Goal: Download file/media

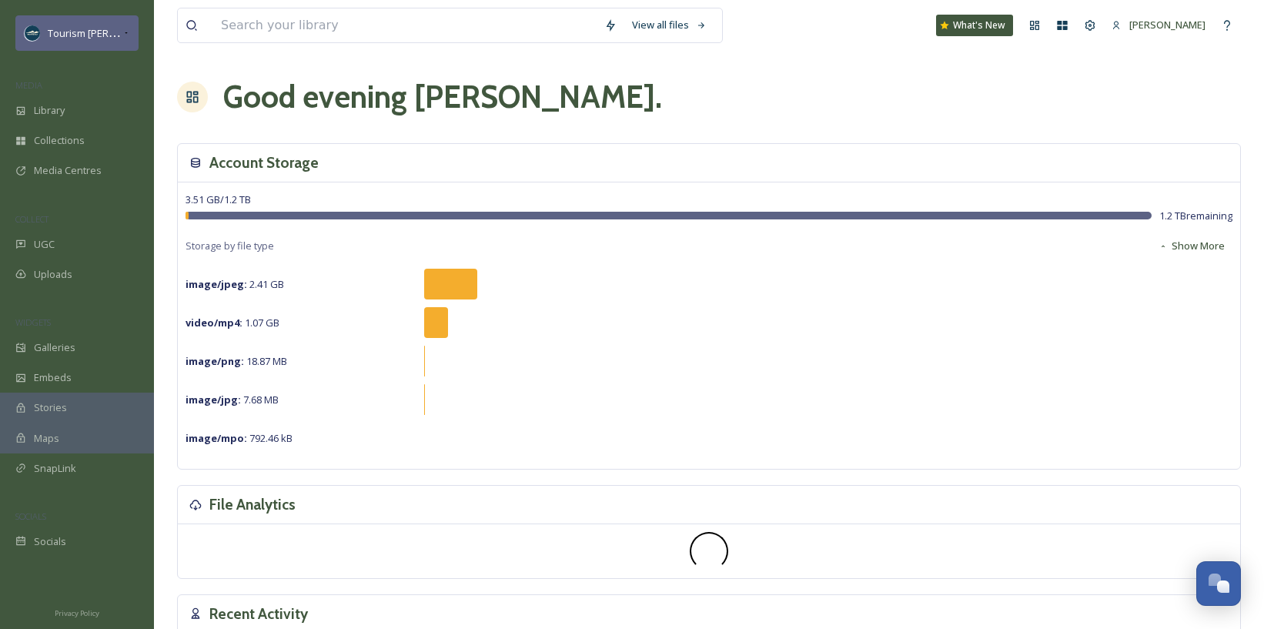
click at [126, 34] on icon at bounding box center [126, 33] width 8 height 12
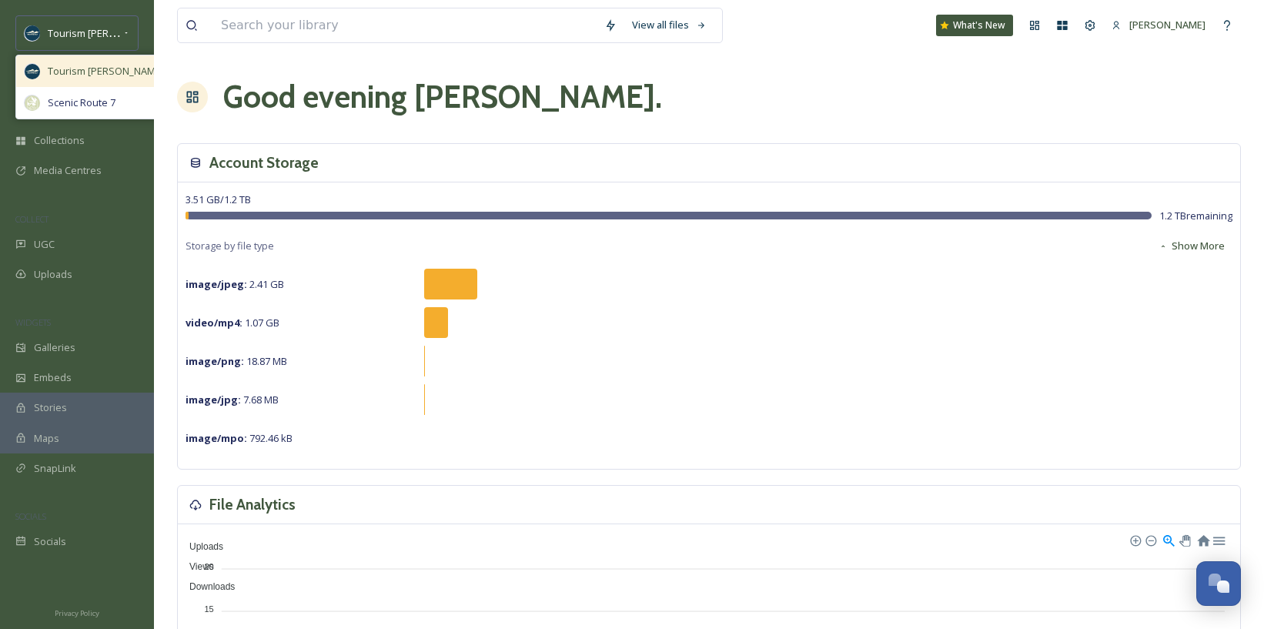
click at [109, 64] on span "Tourism [PERSON_NAME]" at bounding box center [106, 71] width 116 height 15
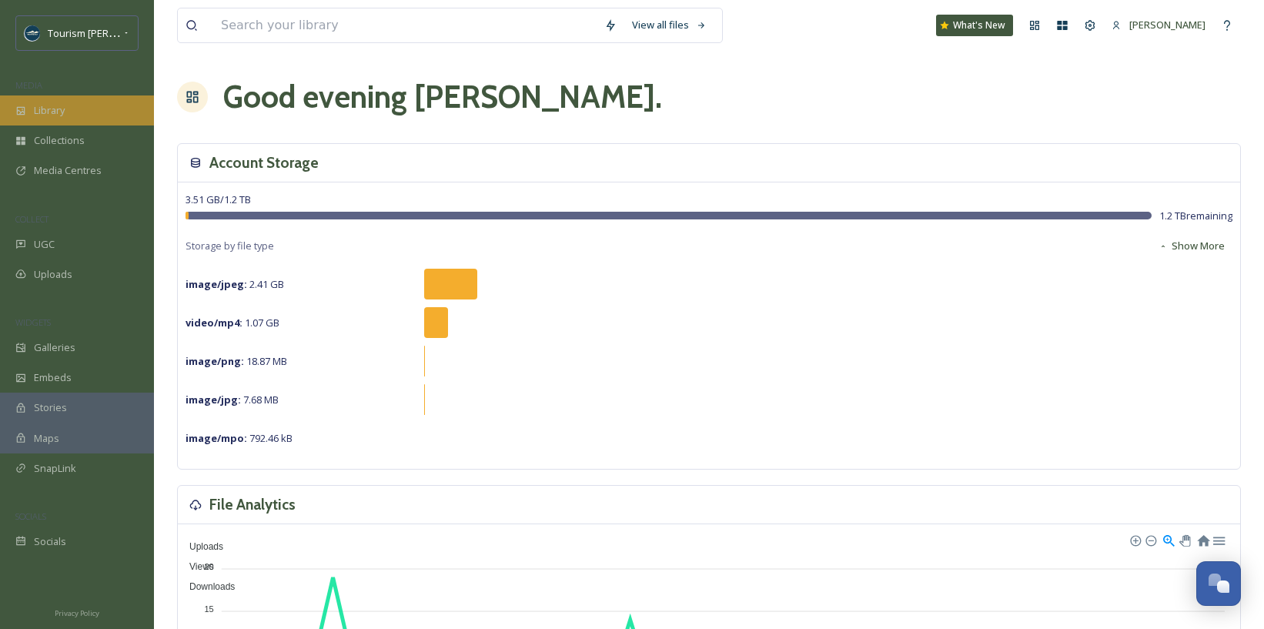
click at [72, 108] on div "Library" at bounding box center [77, 110] width 154 height 30
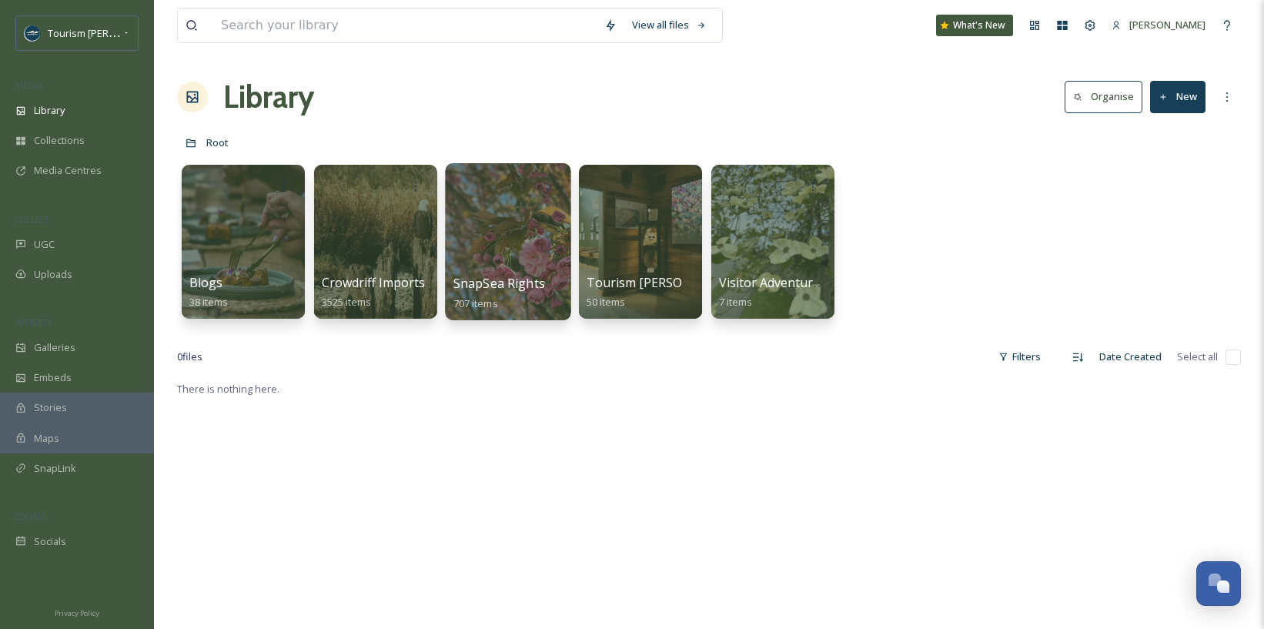
click at [533, 225] on div at bounding box center [508, 241] width 126 height 157
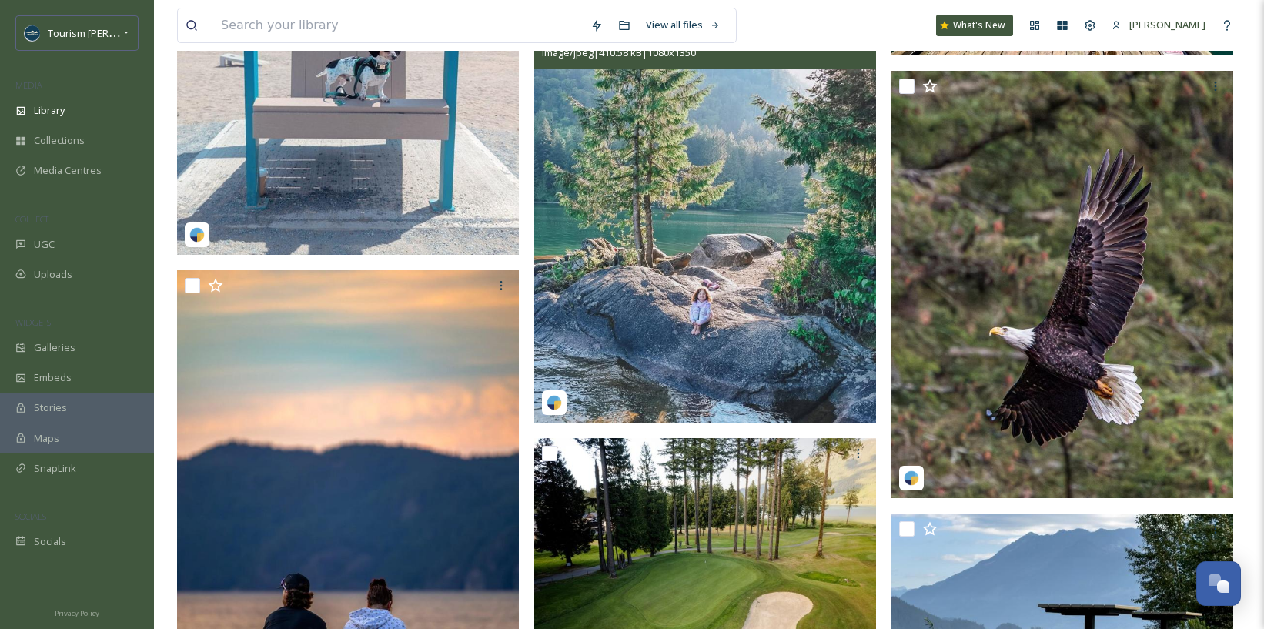
scroll to position [383, 0]
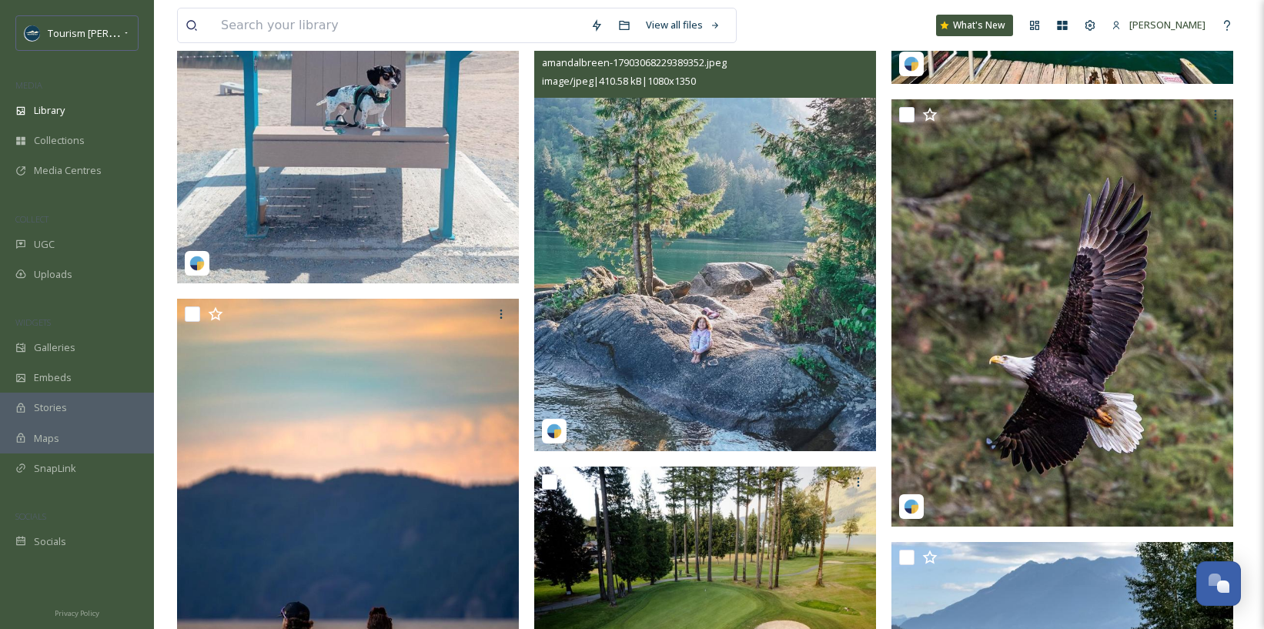
click at [641, 369] on img at bounding box center [705, 237] width 342 height 427
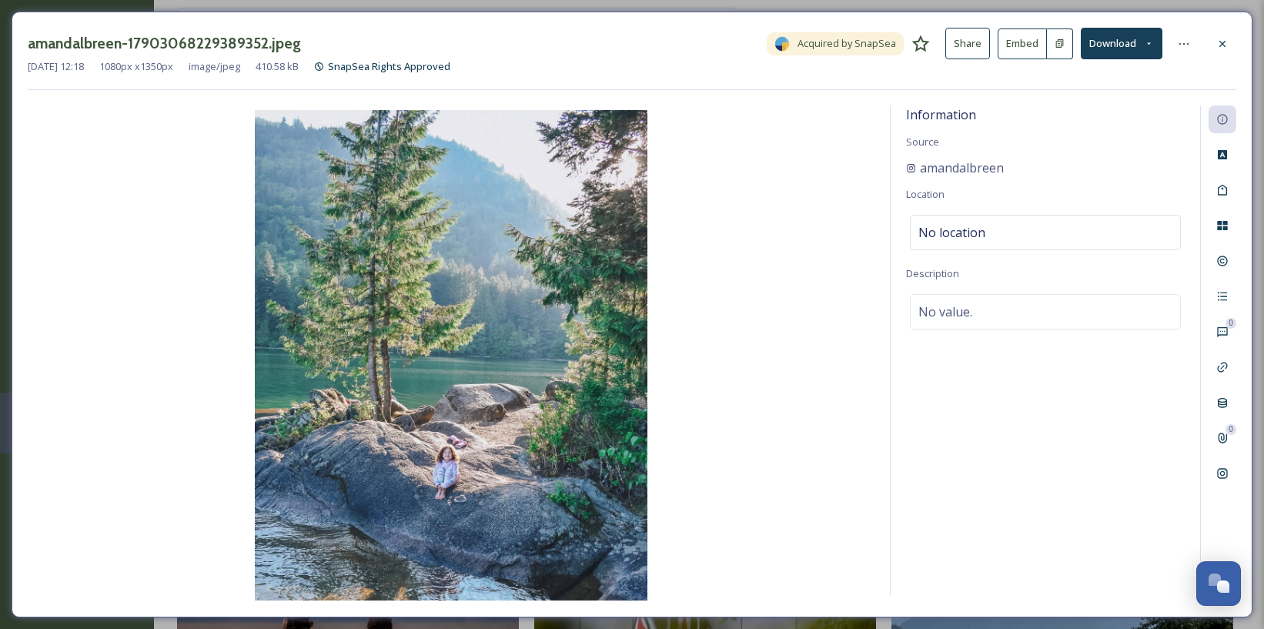
click at [1127, 36] on button "Download" at bounding box center [1122, 44] width 82 height 32
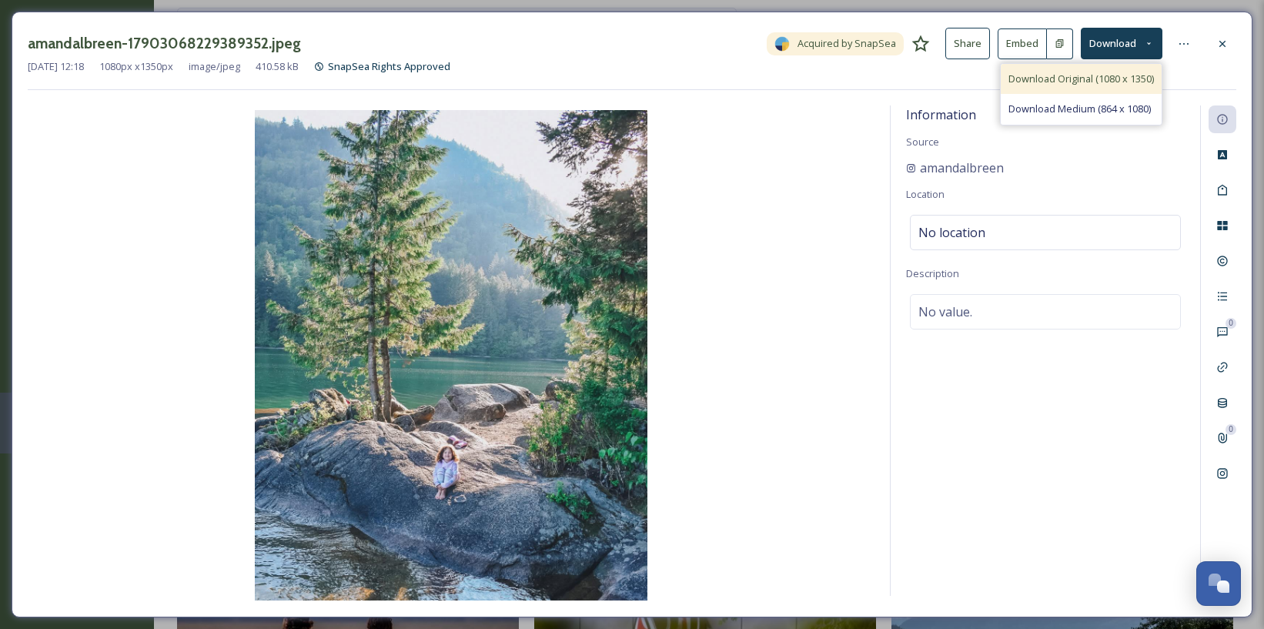
click at [1082, 75] on span "Download Original (1080 x 1350)" at bounding box center [1082, 79] width 146 height 15
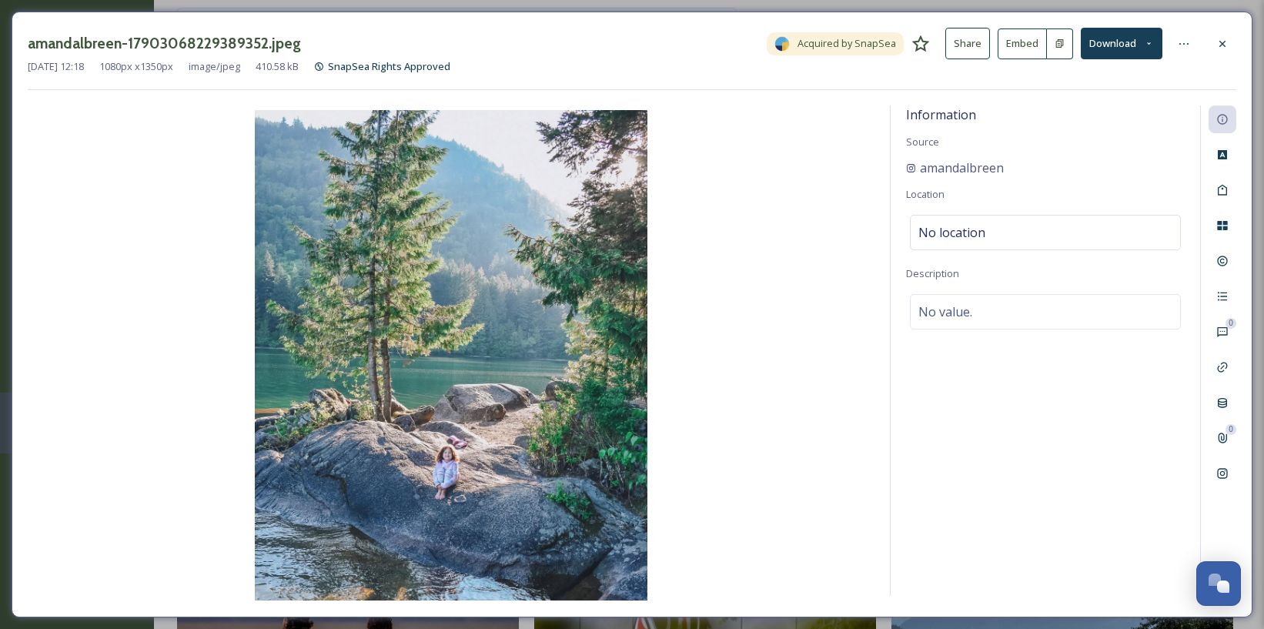
click at [857, 383] on img at bounding box center [451, 355] width 847 height 490
click at [1226, 469] on icon at bounding box center [1222, 474] width 10 height 10
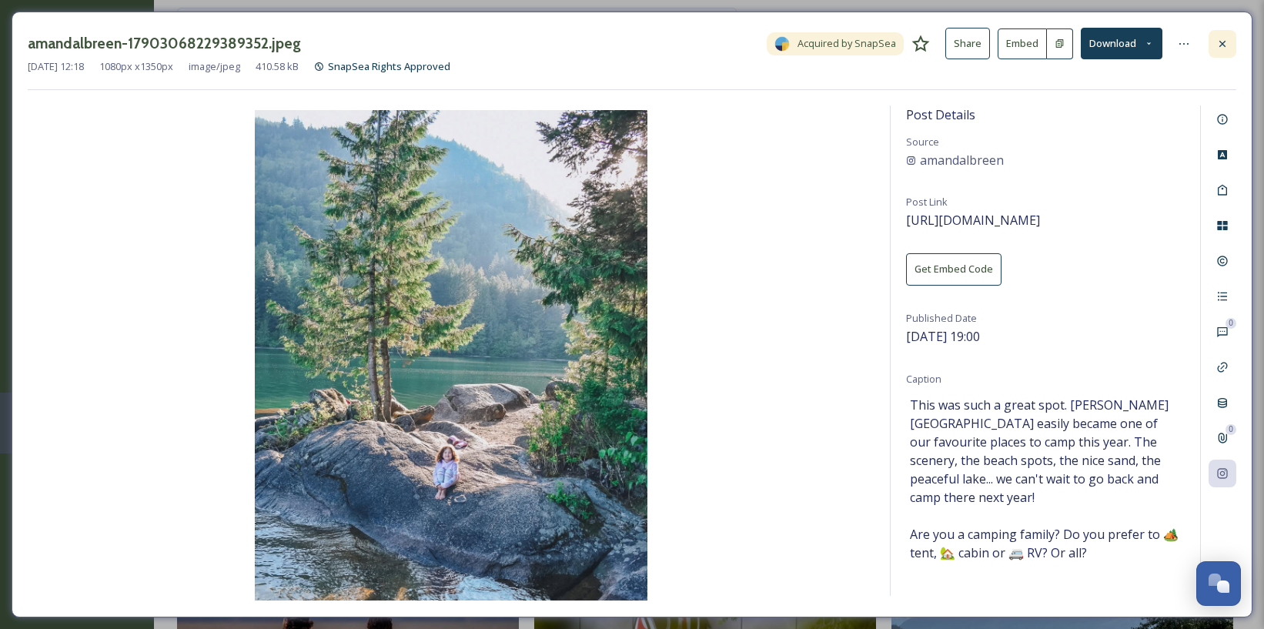
click at [1227, 45] on icon at bounding box center [1223, 44] width 12 height 12
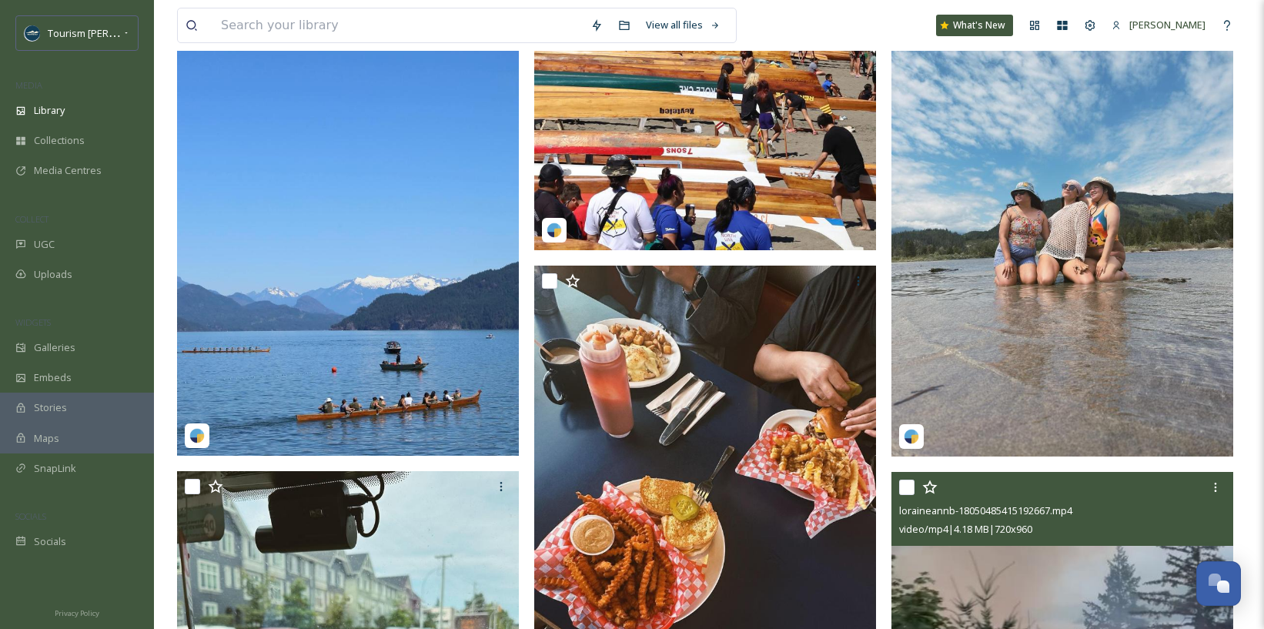
scroll to position [2127, 0]
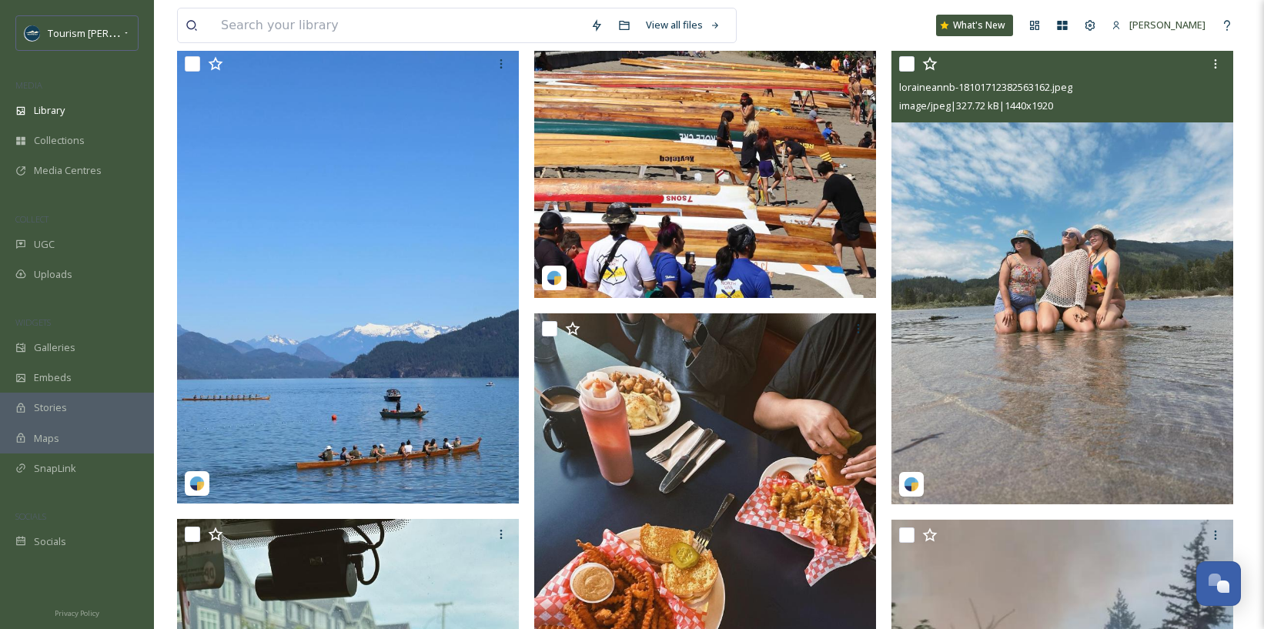
click at [1015, 407] on img at bounding box center [1063, 277] width 342 height 456
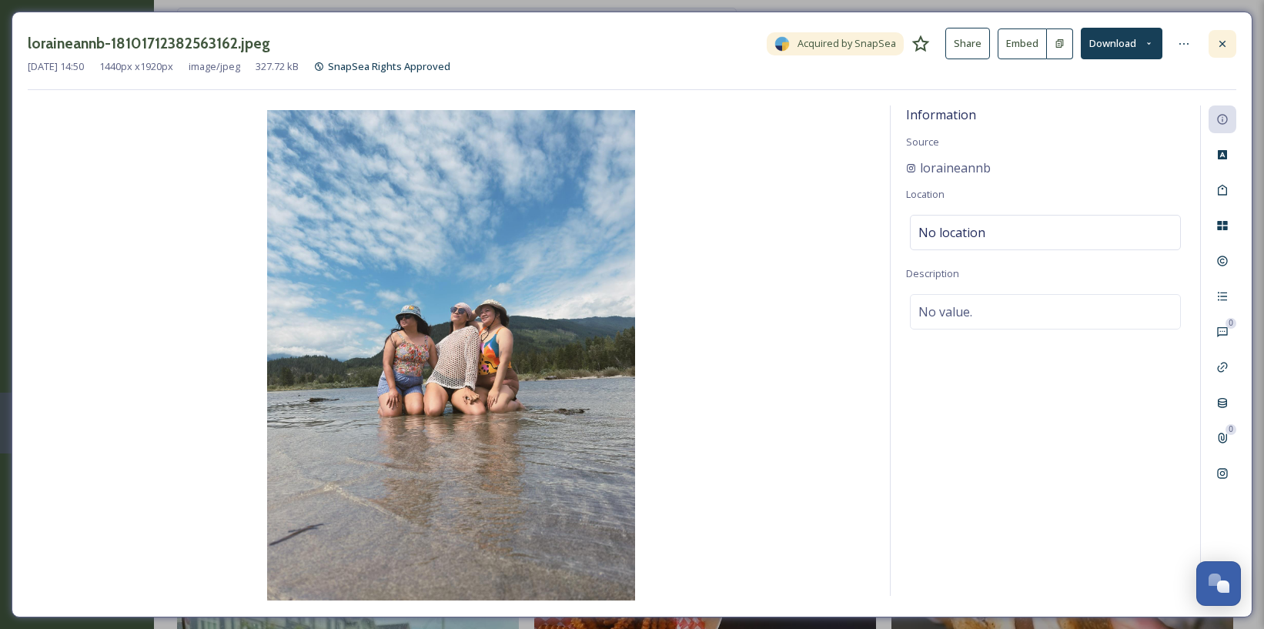
click at [1230, 37] on div at bounding box center [1223, 44] width 28 height 28
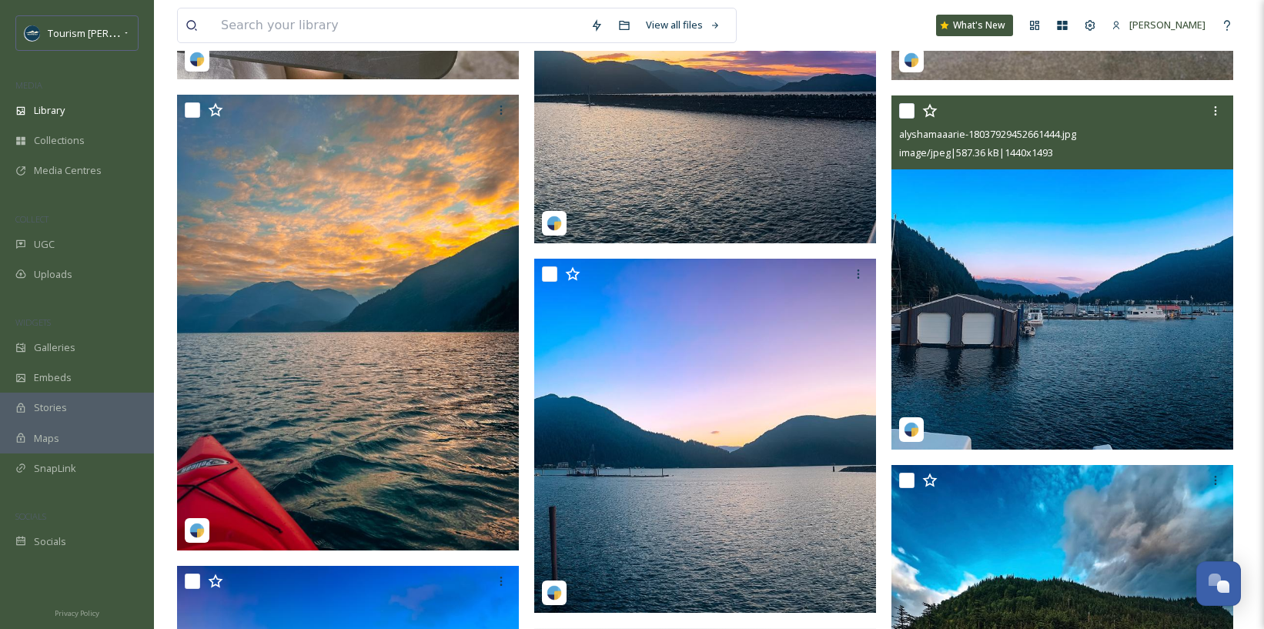
scroll to position [5457, 0]
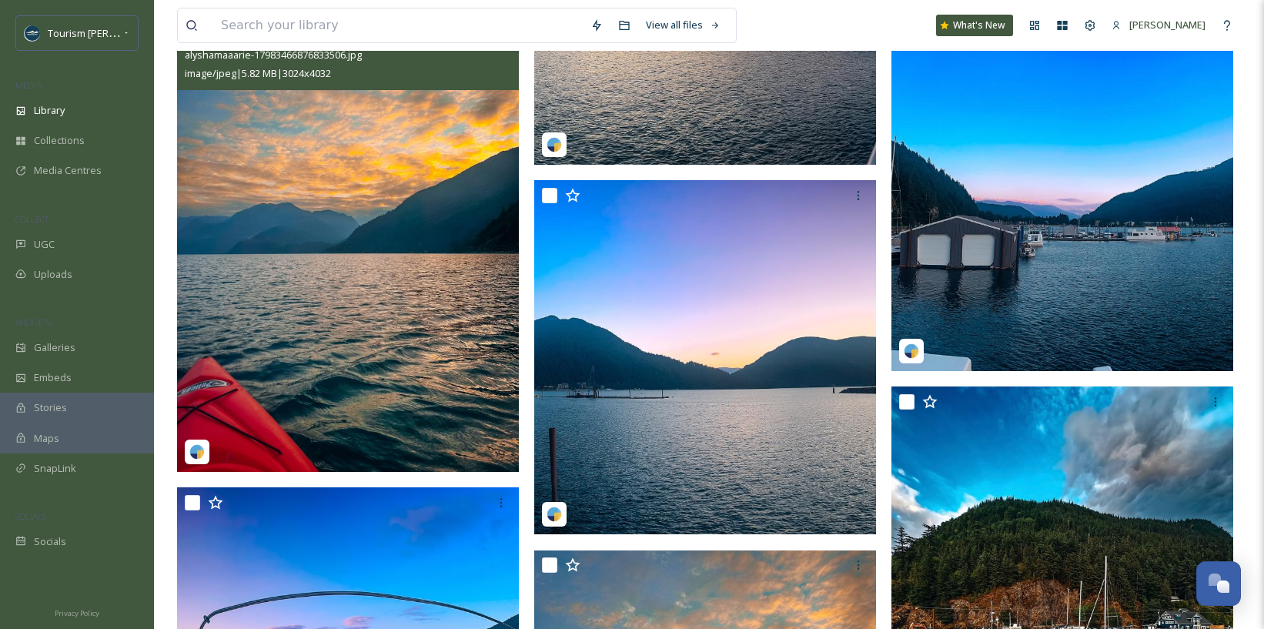
click at [345, 321] on img at bounding box center [348, 244] width 342 height 456
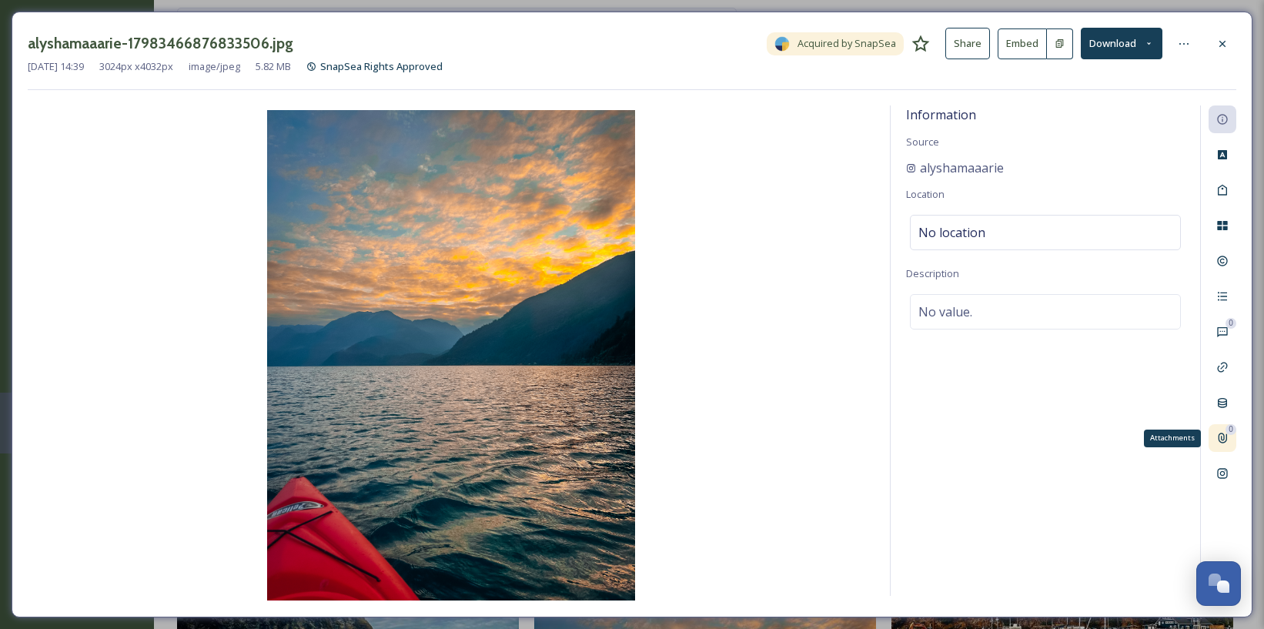
click at [1225, 440] on icon at bounding box center [1223, 438] width 12 height 12
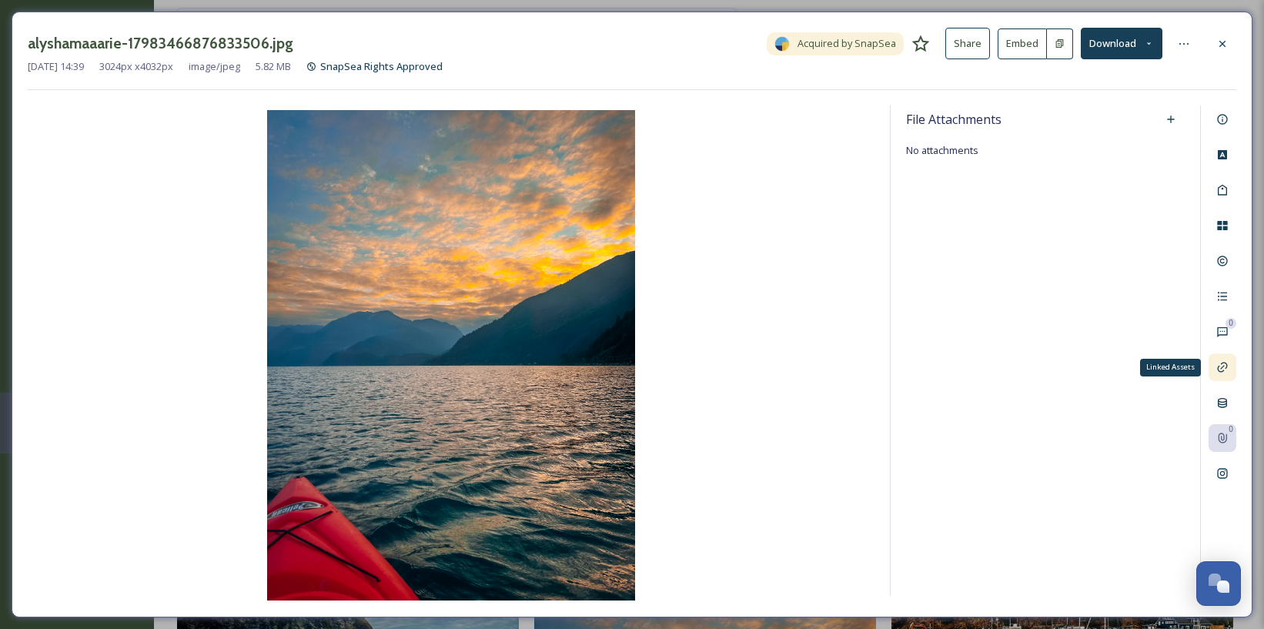
click at [1221, 365] on icon at bounding box center [1223, 367] width 12 height 12
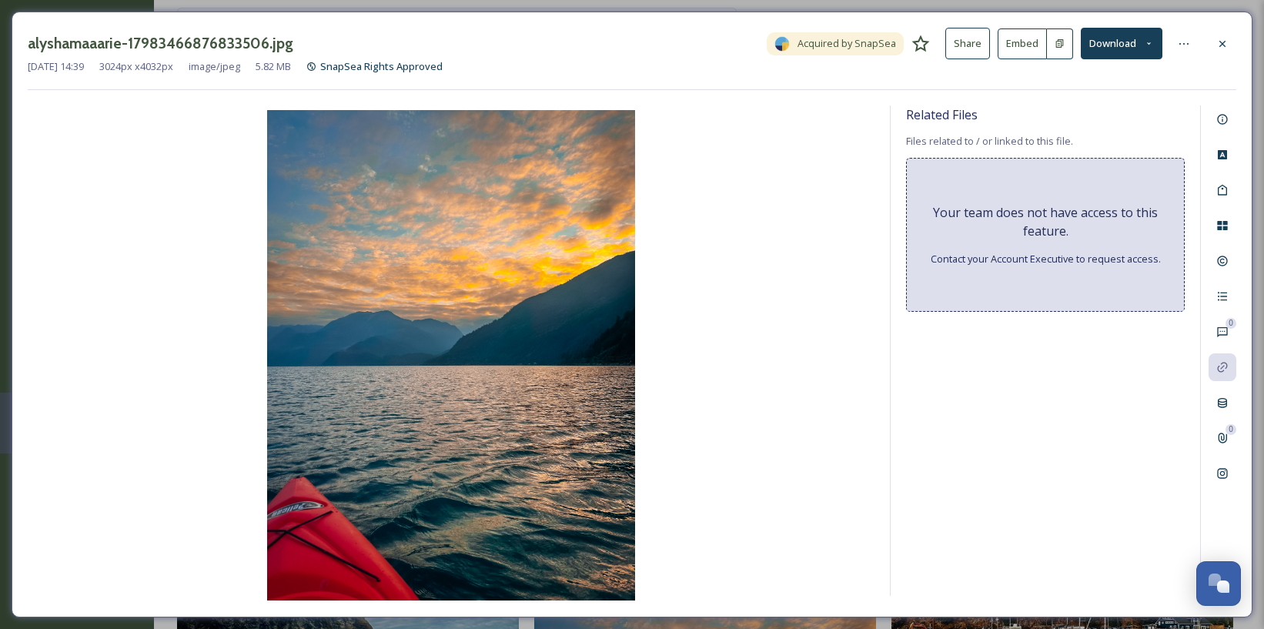
click at [1170, 85] on div "alyshamaaarie-17983466876833506.jpg Acquired by SnapSea Share Embed Download [D…" at bounding box center [632, 59] width 1209 height 62
click at [1217, 465] on div "Social Information" at bounding box center [1223, 474] width 28 height 28
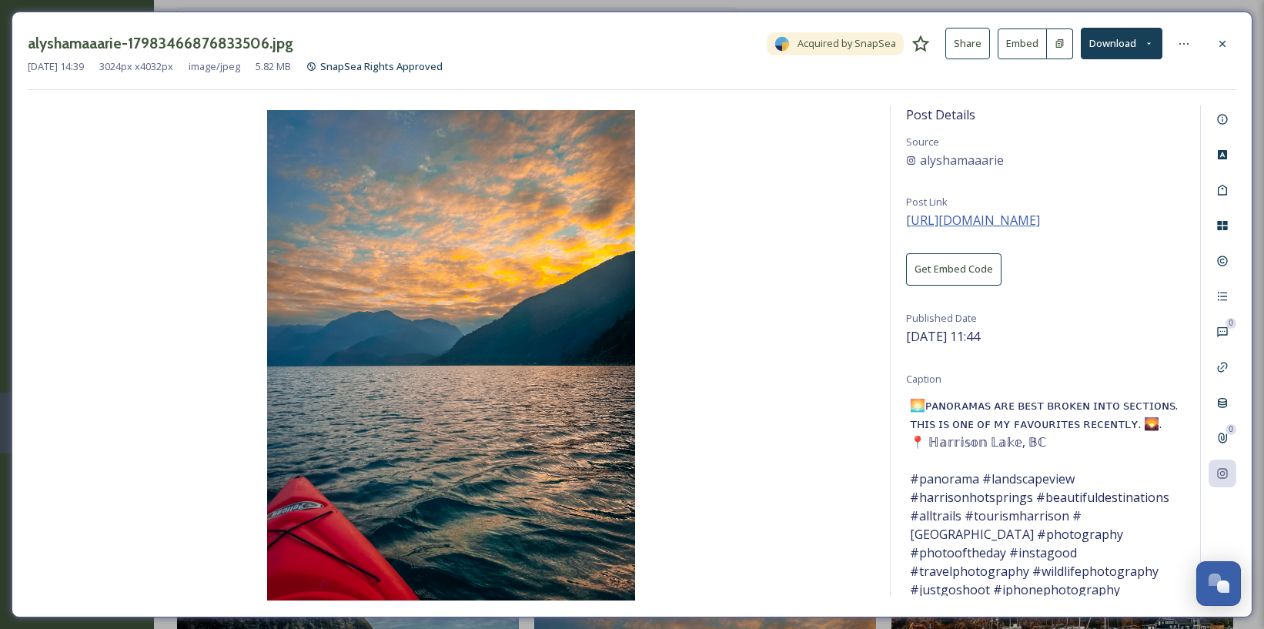
click at [1020, 220] on span "[URL][DOMAIN_NAME]" at bounding box center [973, 220] width 134 height 17
click at [1003, 219] on span "[URL][DOMAIN_NAME]" at bounding box center [973, 220] width 134 height 17
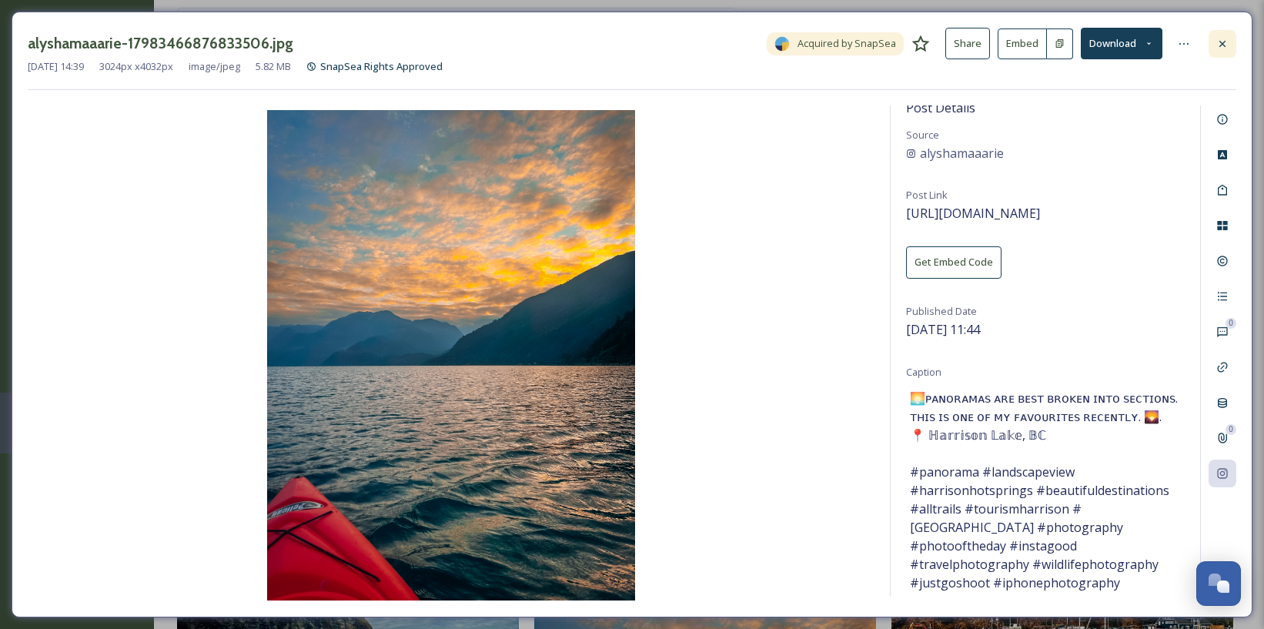
click at [1222, 40] on icon at bounding box center [1223, 44] width 12 height 12
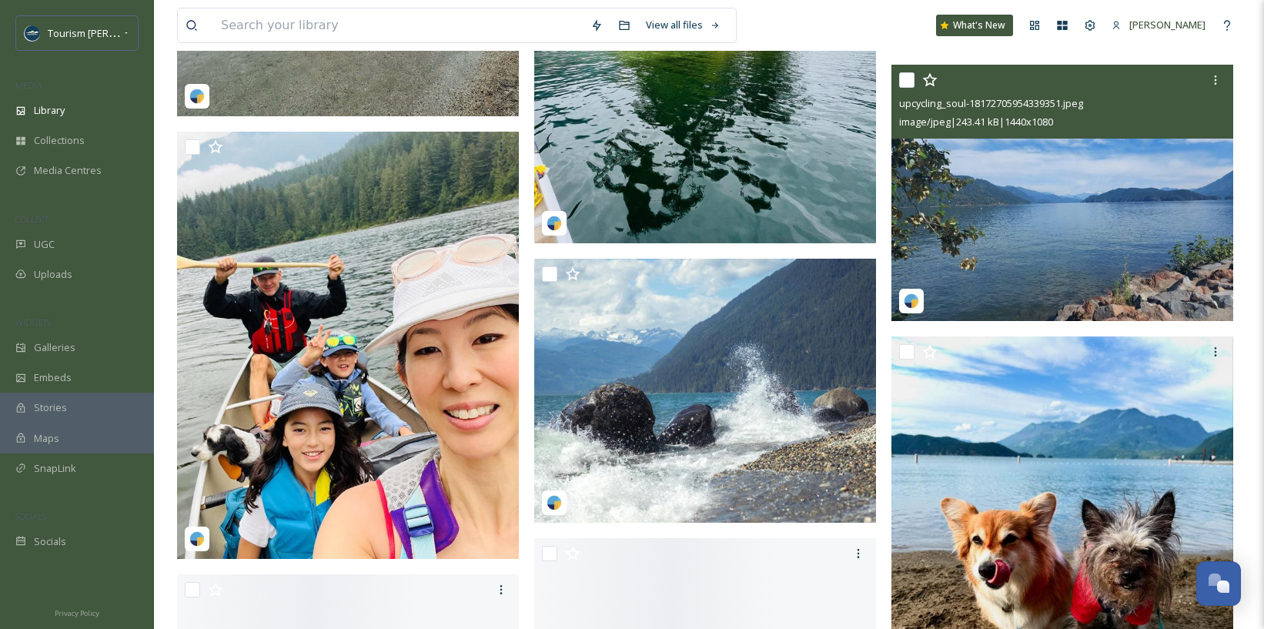
scroll to position [10611, 0]
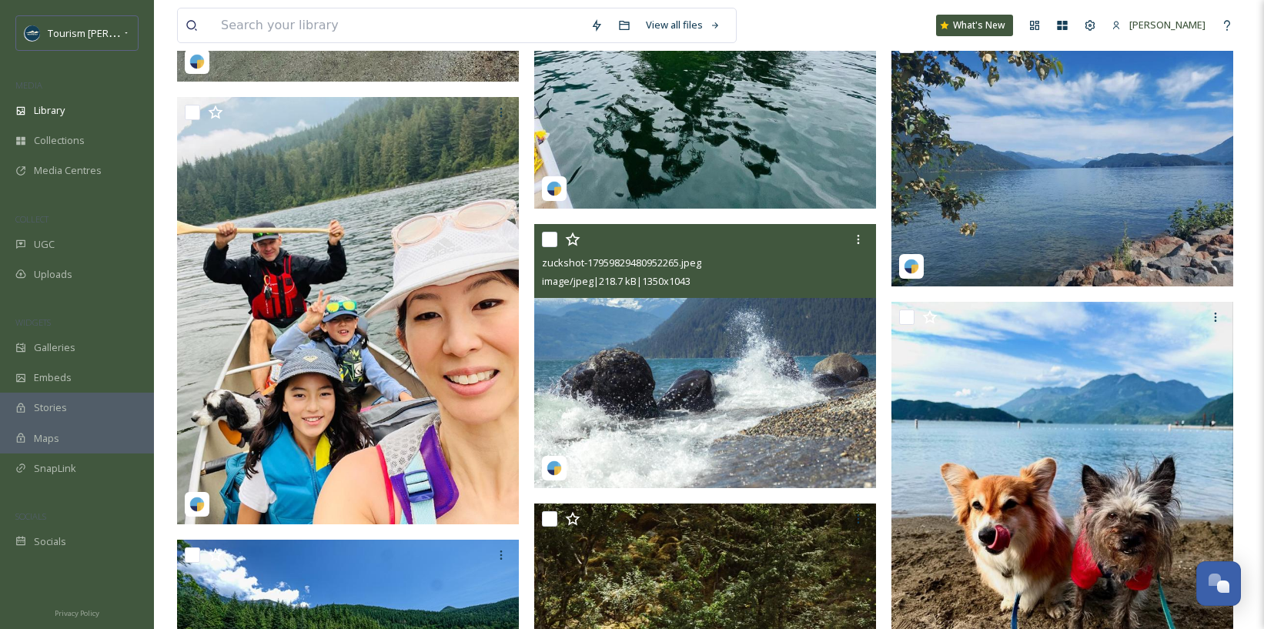
click at [779, 434] on img at bounding box center [705, 356] width 342 height 264
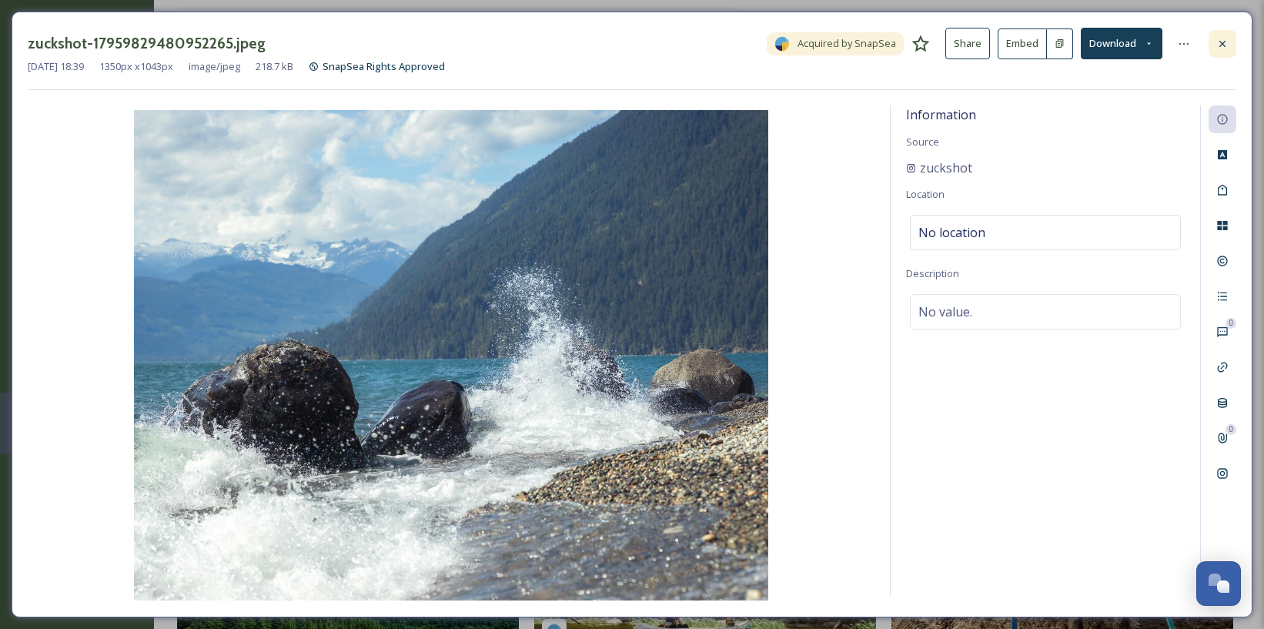
click at [1227, 42] on icon at bounding box center [1223, 44] width 12 height 12
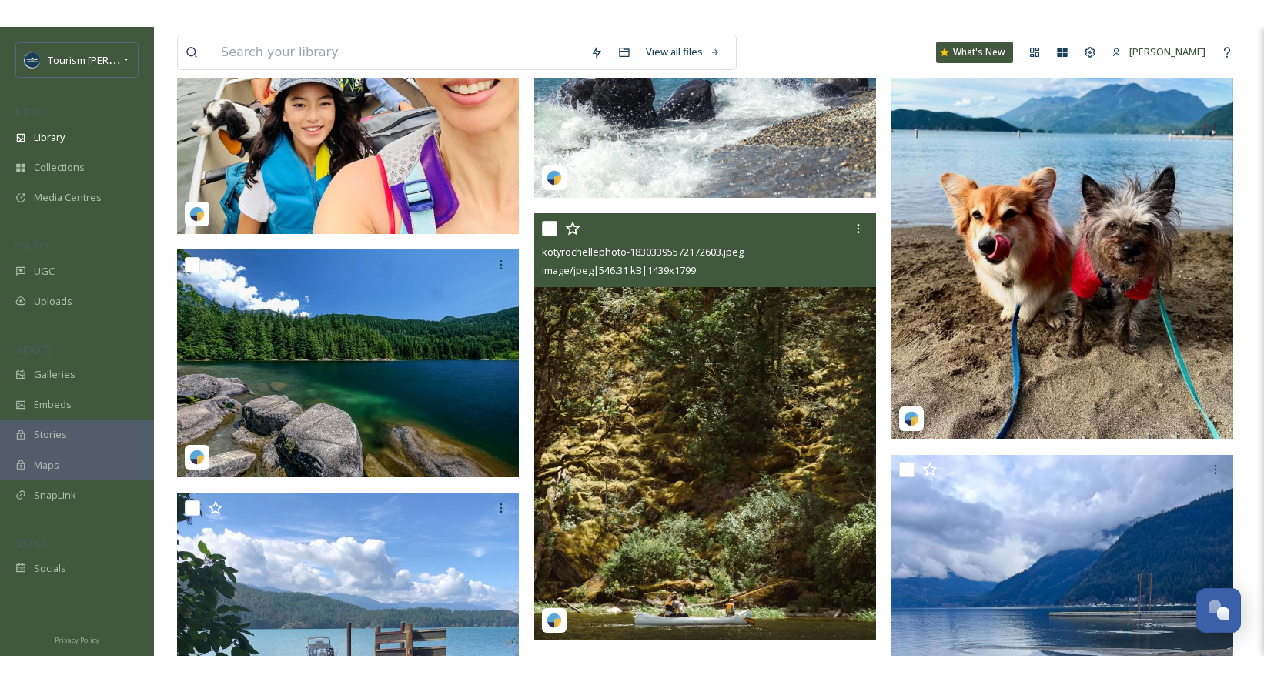
scroll to position [10948, 0]
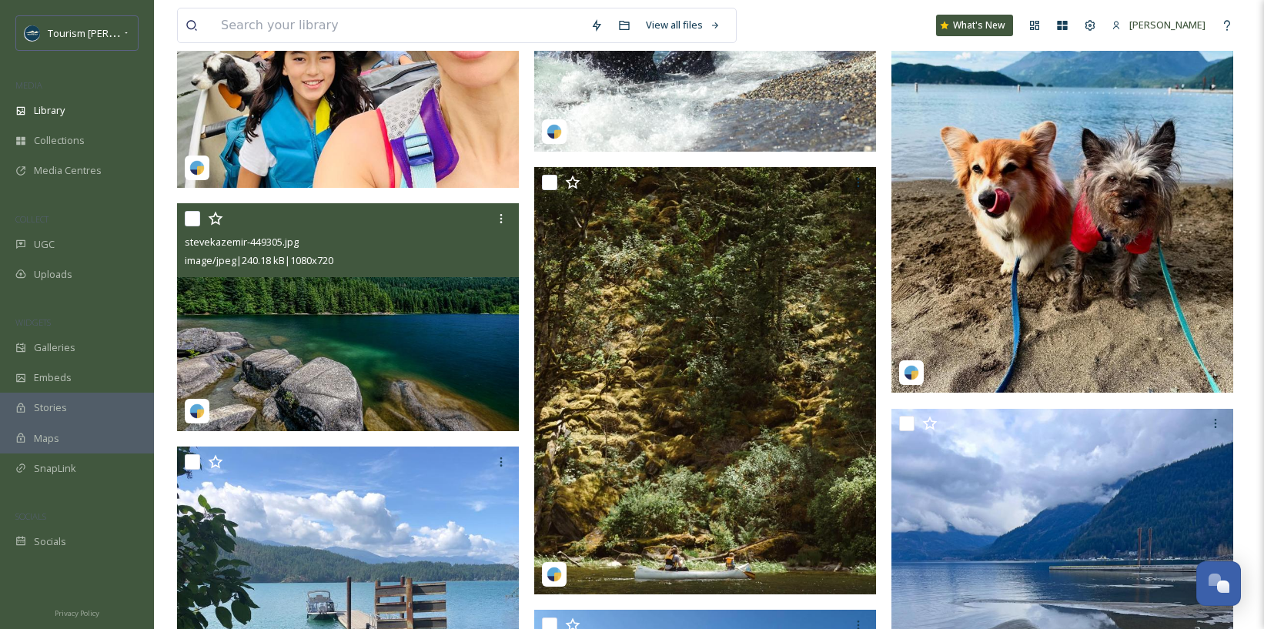
click at [336, 332] on img at bounding box center [348, 317] width 342 height 228
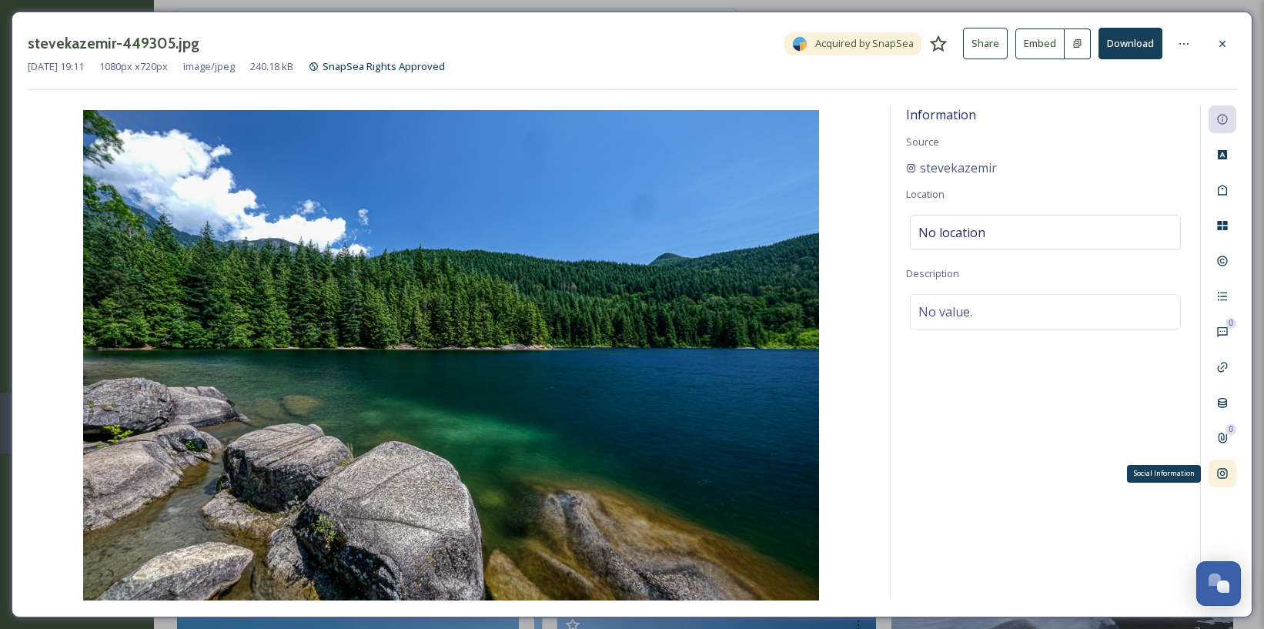
click at [1218, 471] on icon at bounding box center [1223, 473] width 12 height 12
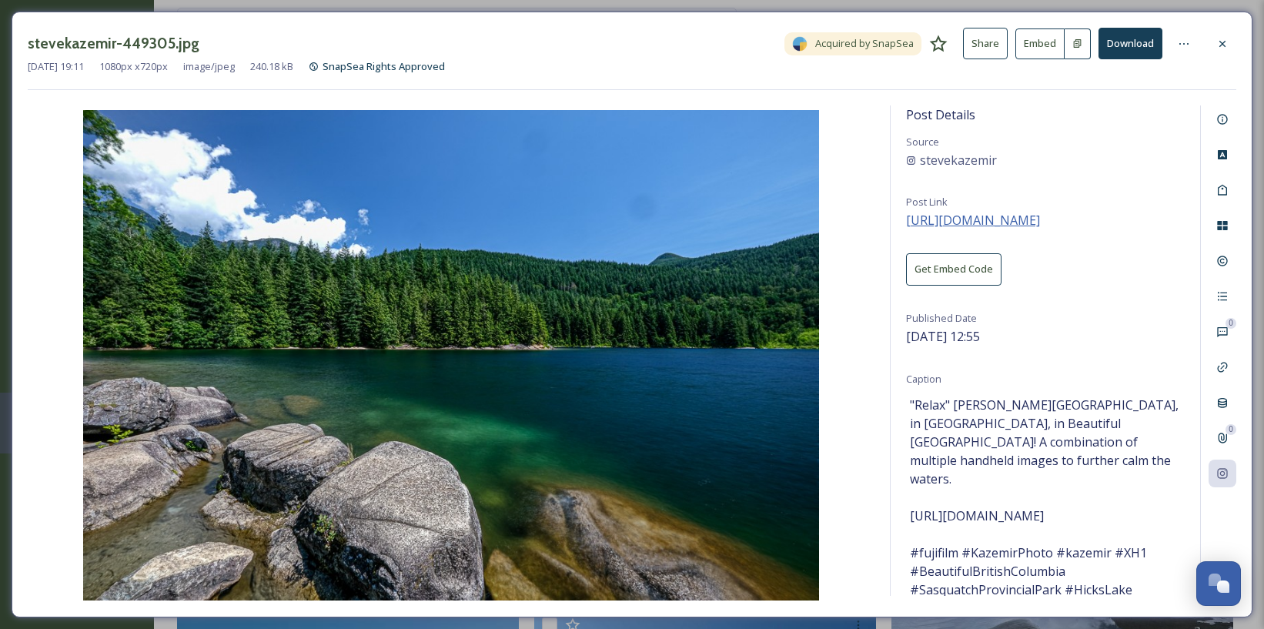
click at [1040, 220] on span "[URL][DOMAIN_NAME]" at bounding box center [973, 220] width 134 height 17
click at [1128, 38] on button "Download" at bounding box center [1131, 44] width 64 height 32
